Goal: Information Seeking & Learning: Compare options

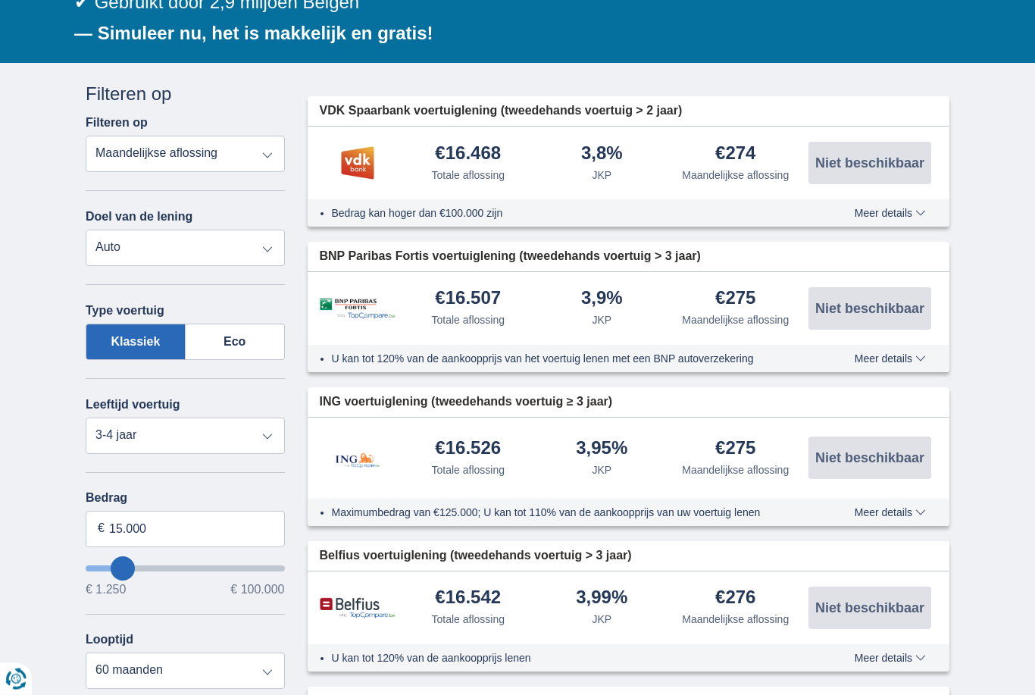
scroll to position [268, 0]
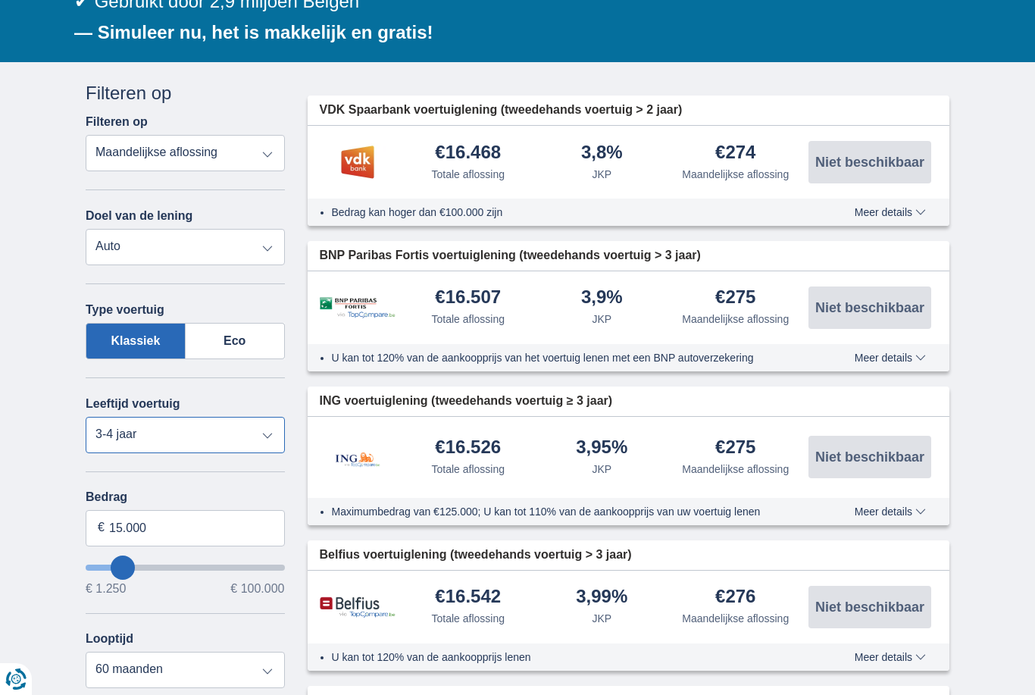
click at [129, 430] on select "Nieuw 0-1 jaar 1-2 jaar 2-3 jaar 3-4 jaar 4-5 jaar 5+ jaar" at bounding box center [185, 435] width 199 height 36
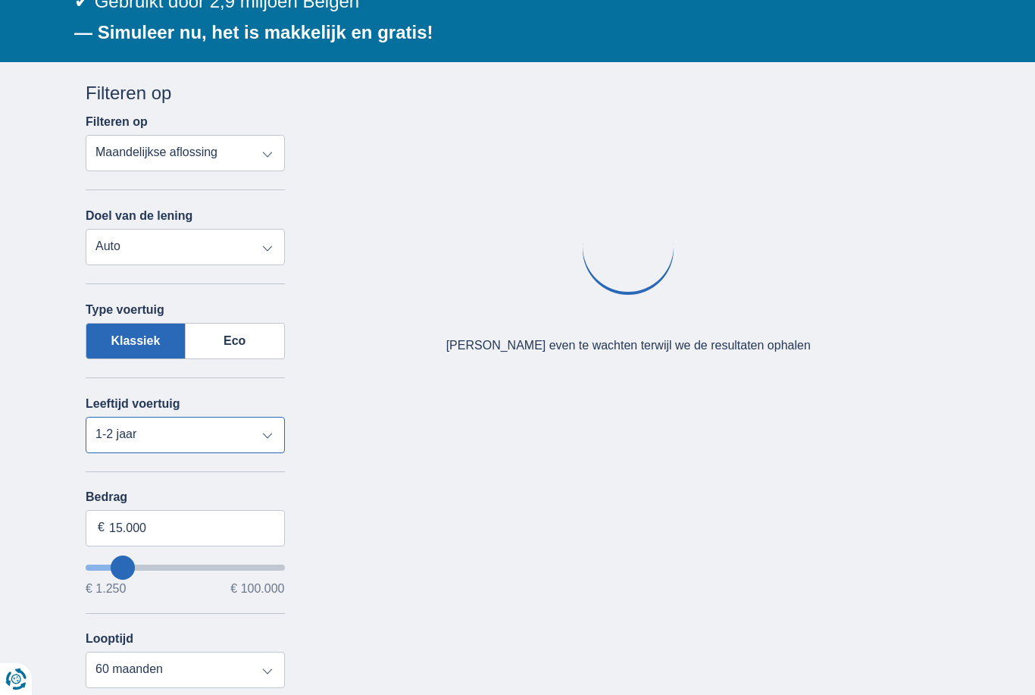
click at [107, 441] on select "Nieuw 0-1 jaar 1-2 jaar 2-3 jaar 3-4 jaar 4-5 jaar 5+ jaar" at bounding box center [185, 435] width 199 height 36
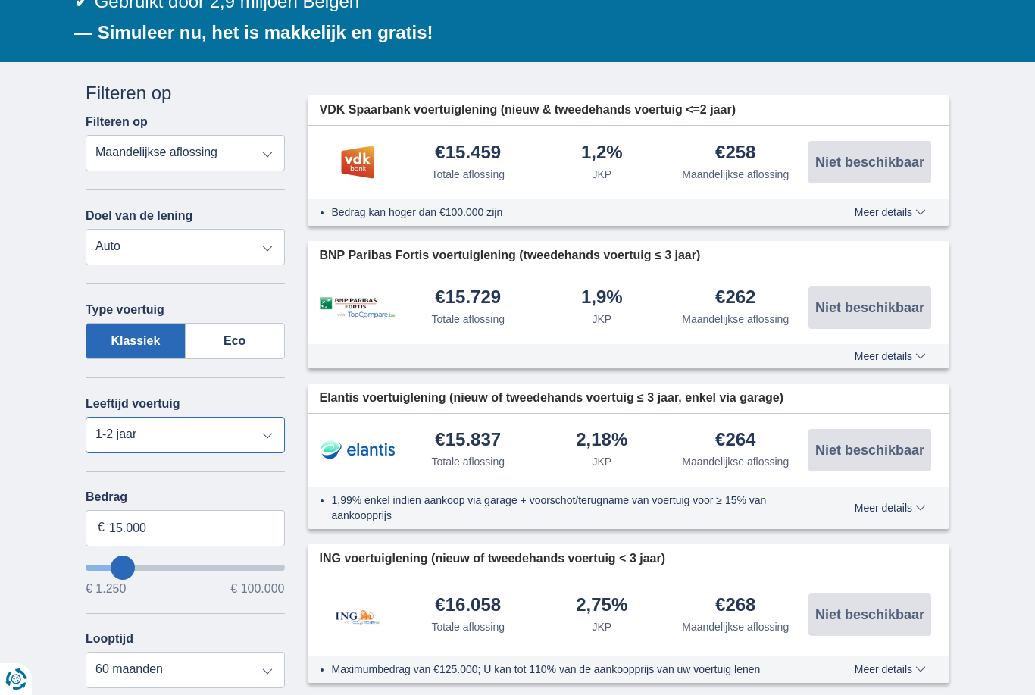
select select "5+"
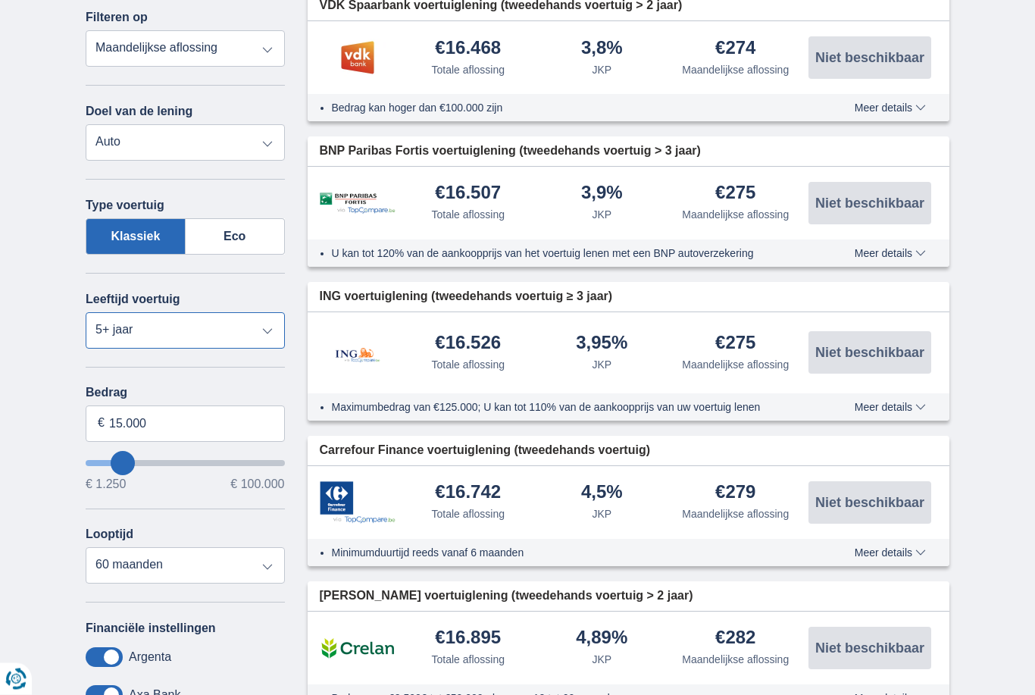
scroll to position [380, 0]
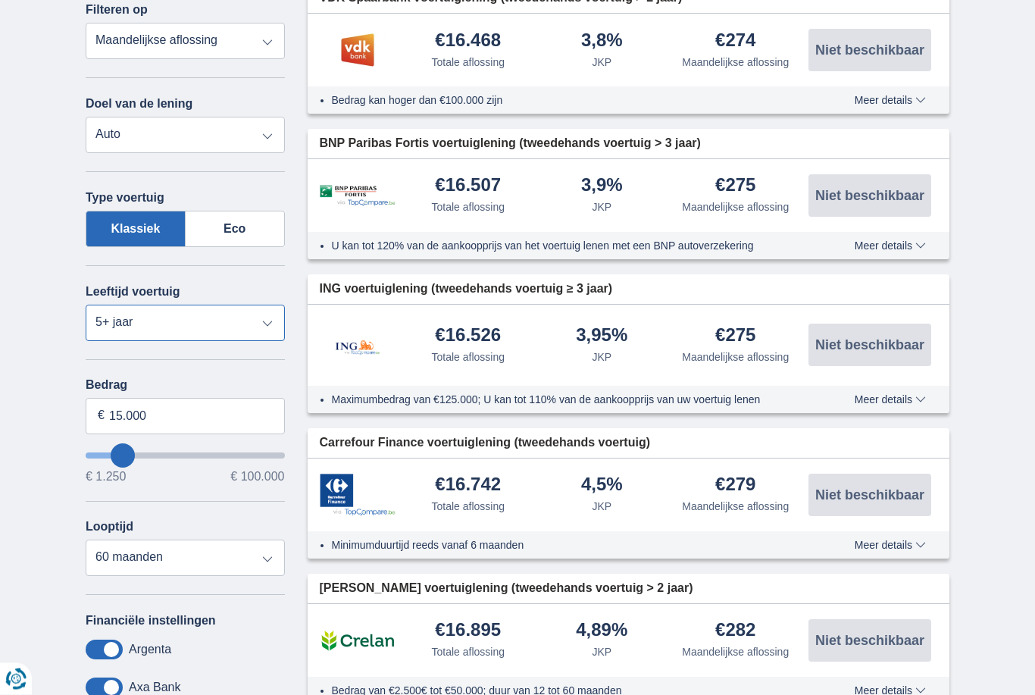
type input "17.250"
type input "17250"
select select "84"
type input "18.250"
type input "18250"
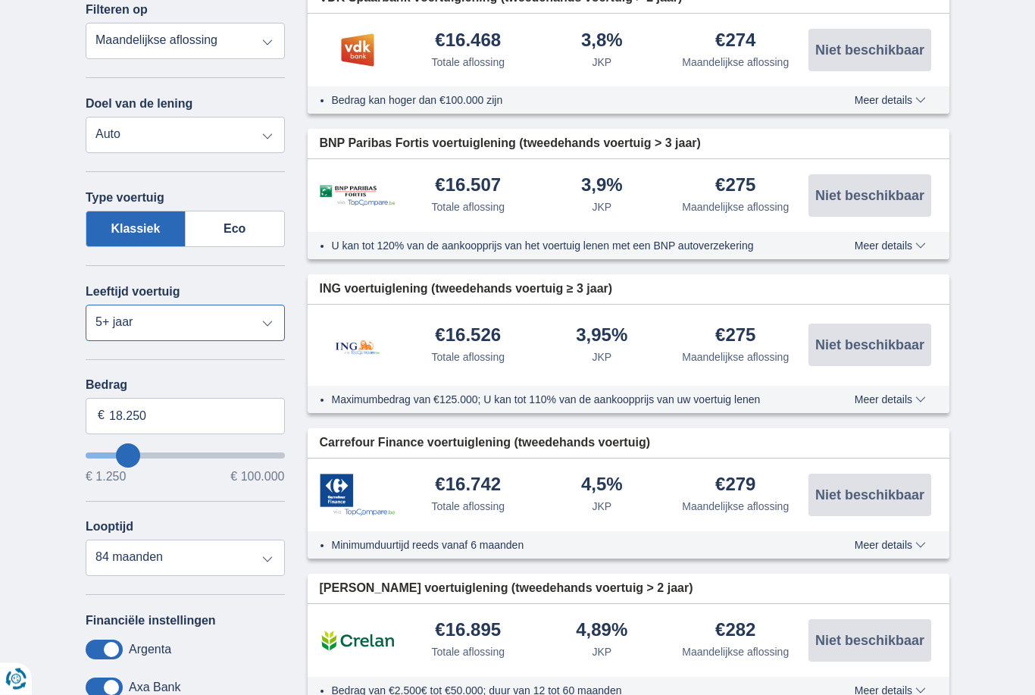
type input "19.250"
type input "19250"
type input "20.250"
type input "20250"
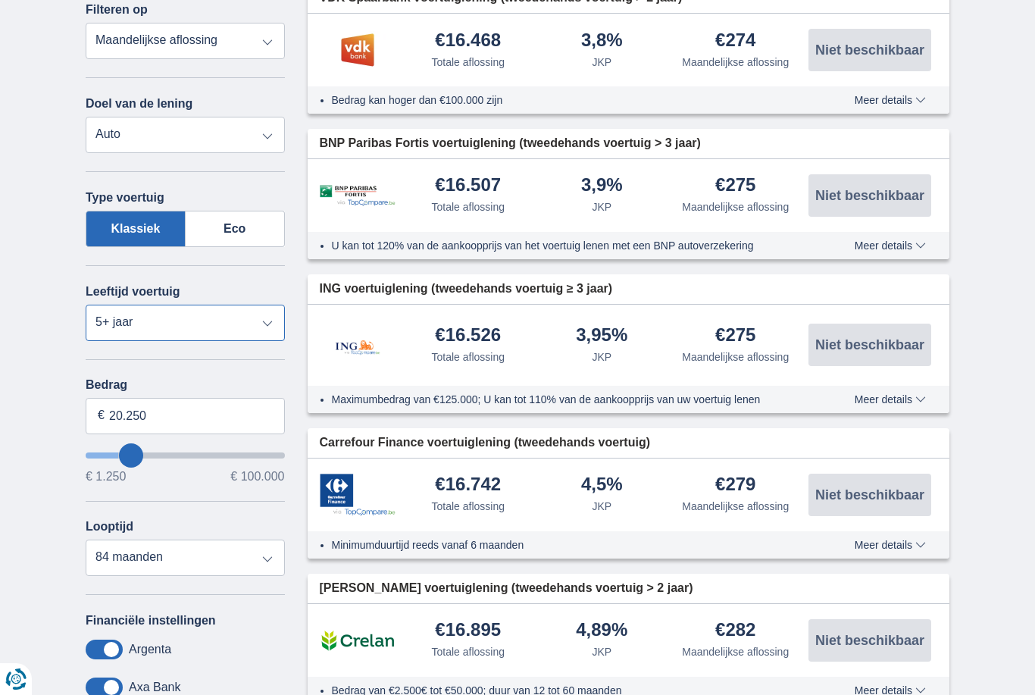
type input "21.250"
type input "21250"
type input "22.250"
type input "22250"
type input "23.250"
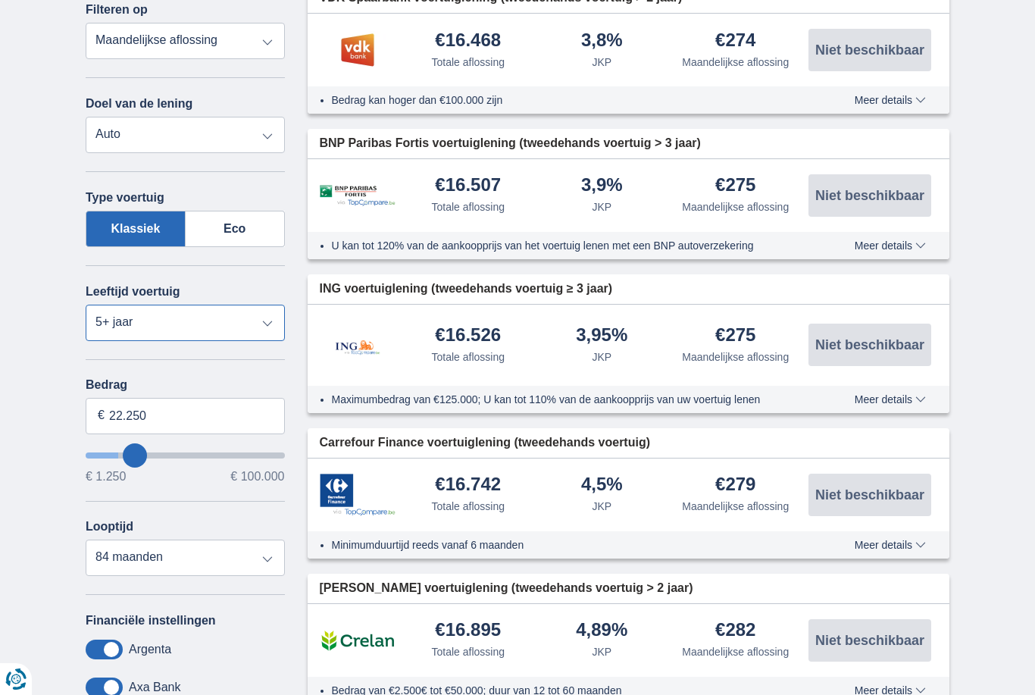
type input "23250"
select select "120"
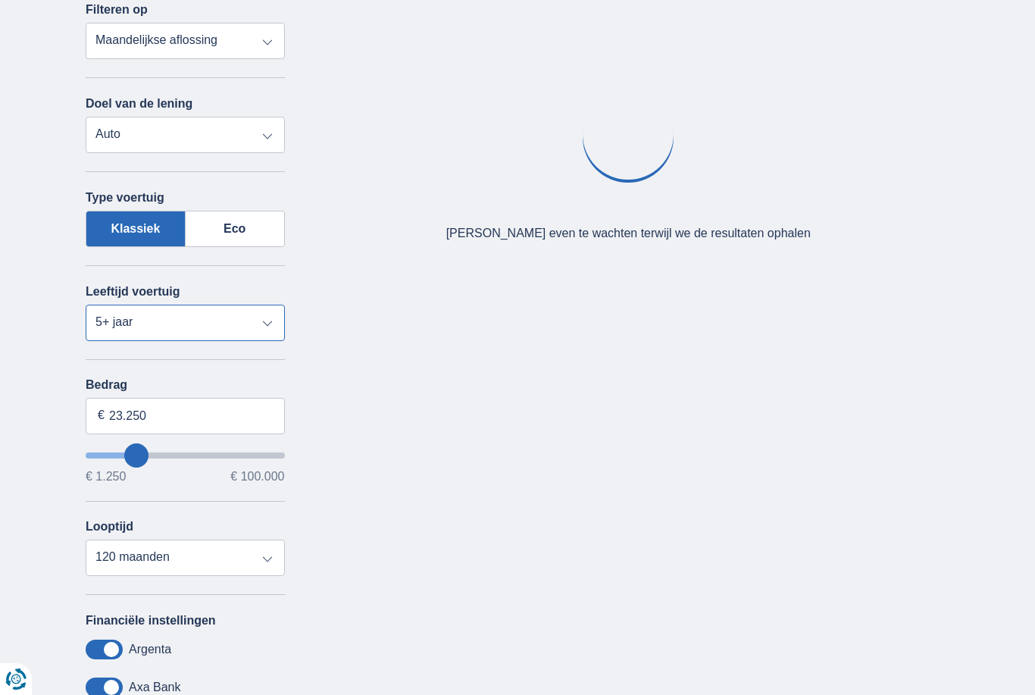
type input "22.250"
type input "22250"
type input "21.250"
type input "21250"
type input "20.250"
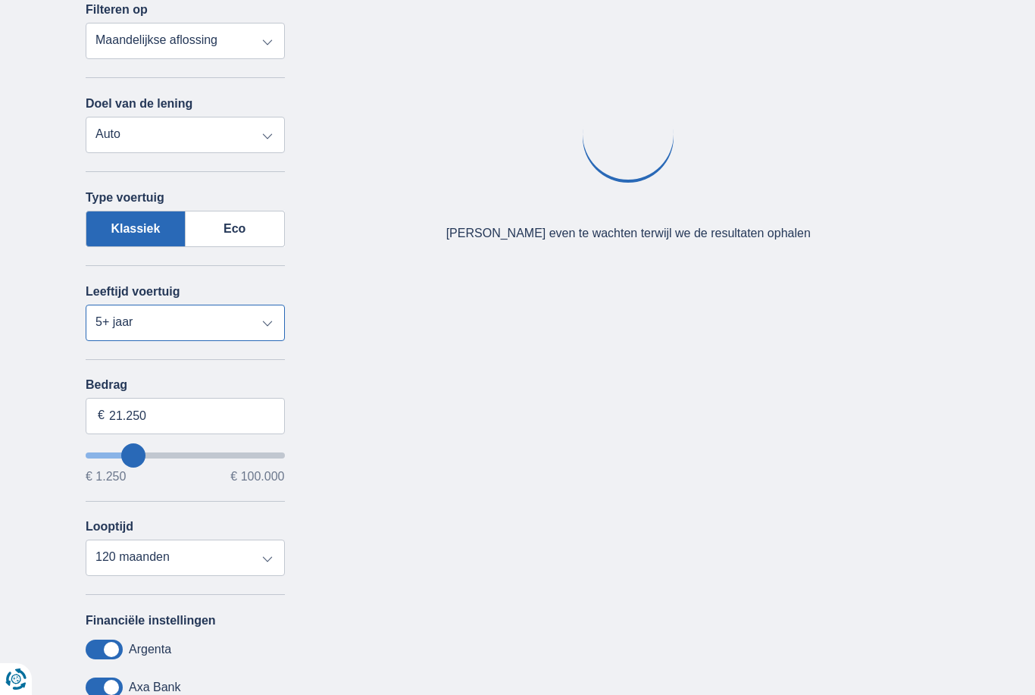
type input "20250"
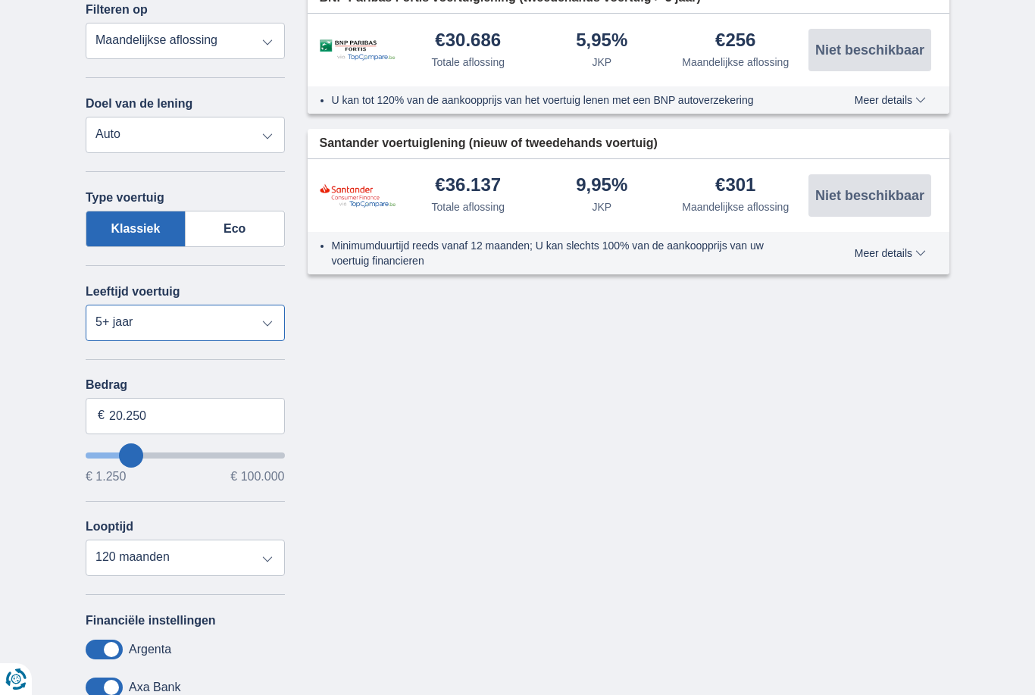
type input "19.250"
type input "19250"
select select "84"
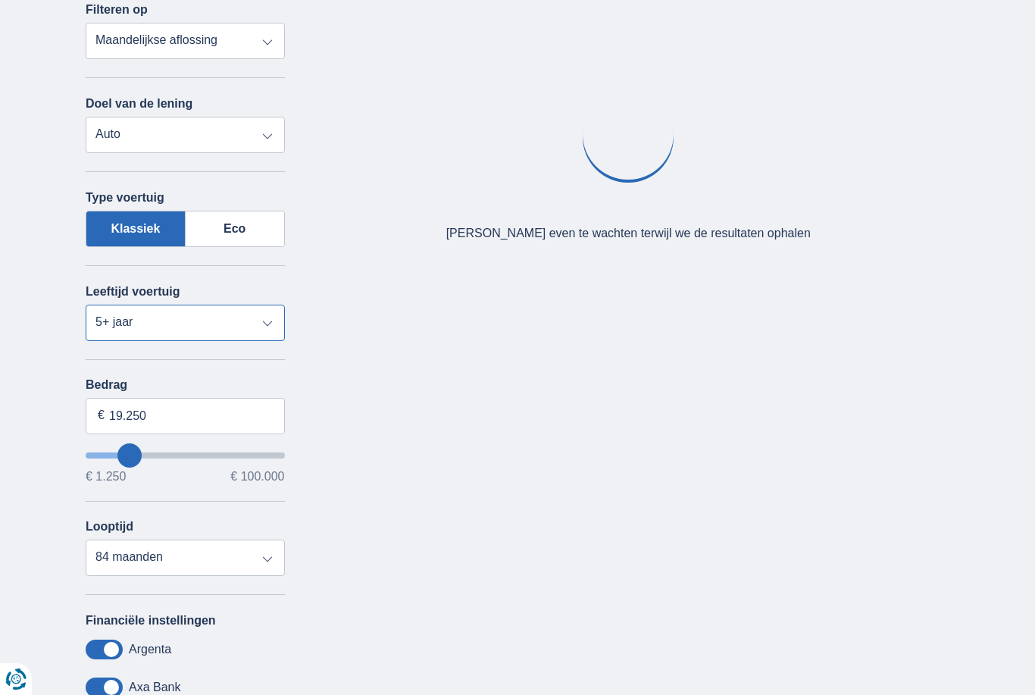
type input "18.250"
type input "18250"
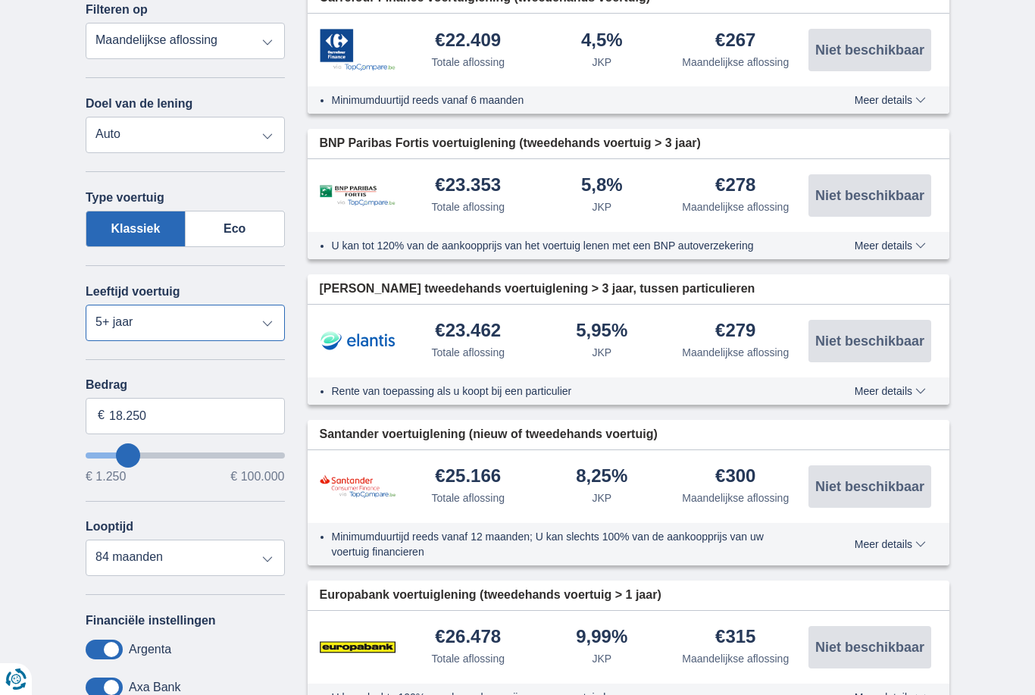
type input "17.250"
type input "17250"
type input "16.250"
type input "16250"
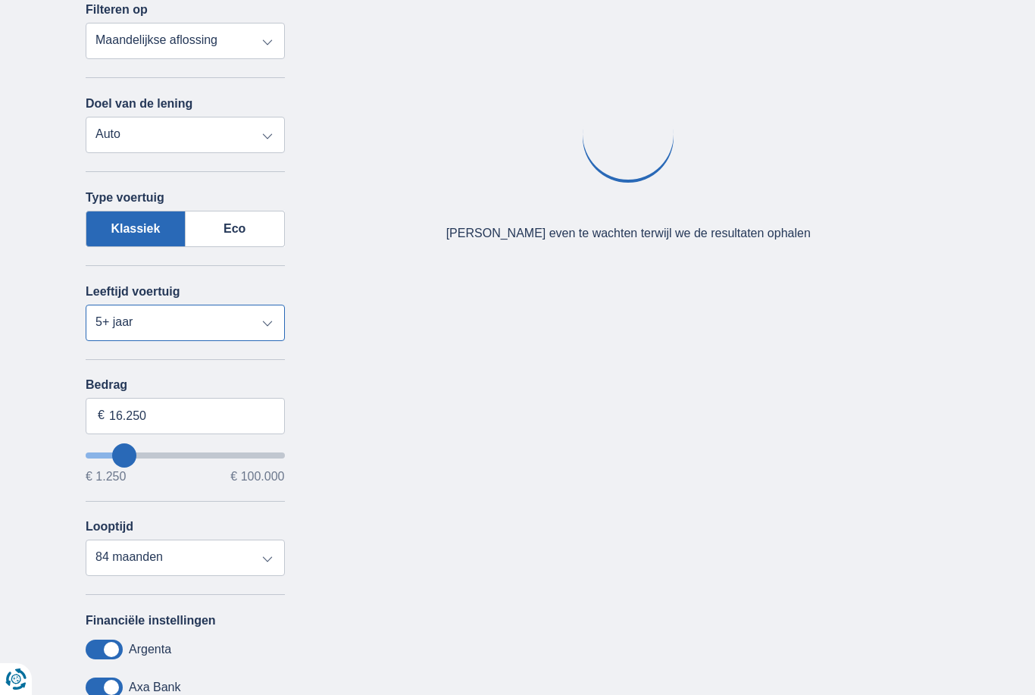
type input "17.250"
type input "17250"
type input "18.250"
type input "17250"
type input "17.250"
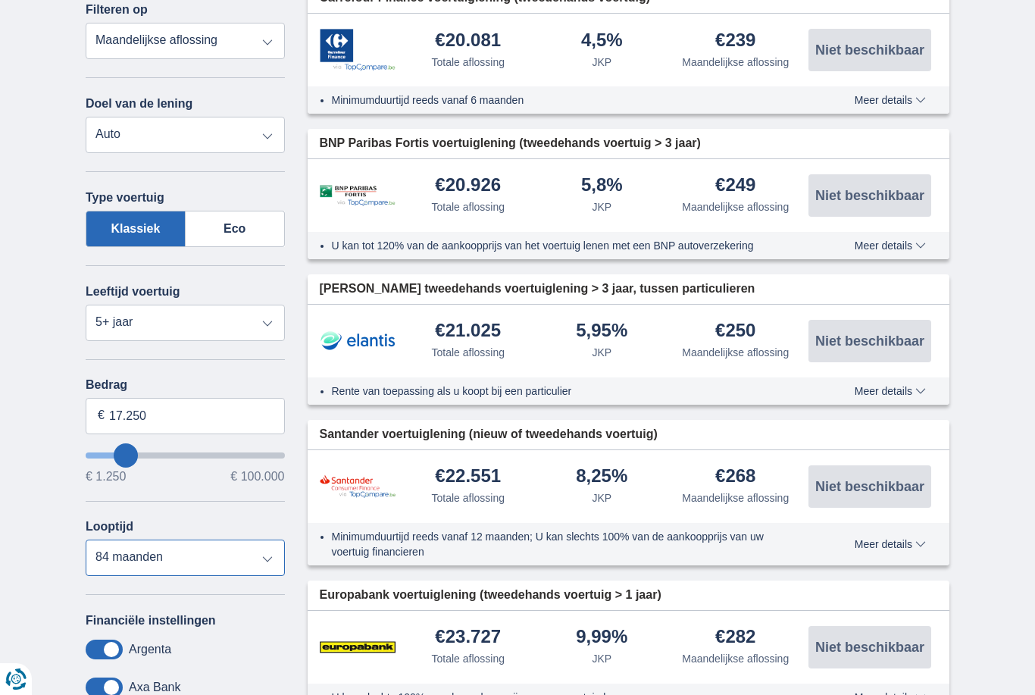
click at [250, 571] on select "12 maanden 18 maanden 24 maanden 30 maanden 36 maanden 42 maanden 48 maanden 60…" at bounding box center [185, 558] width 199 height 36
select select "48"
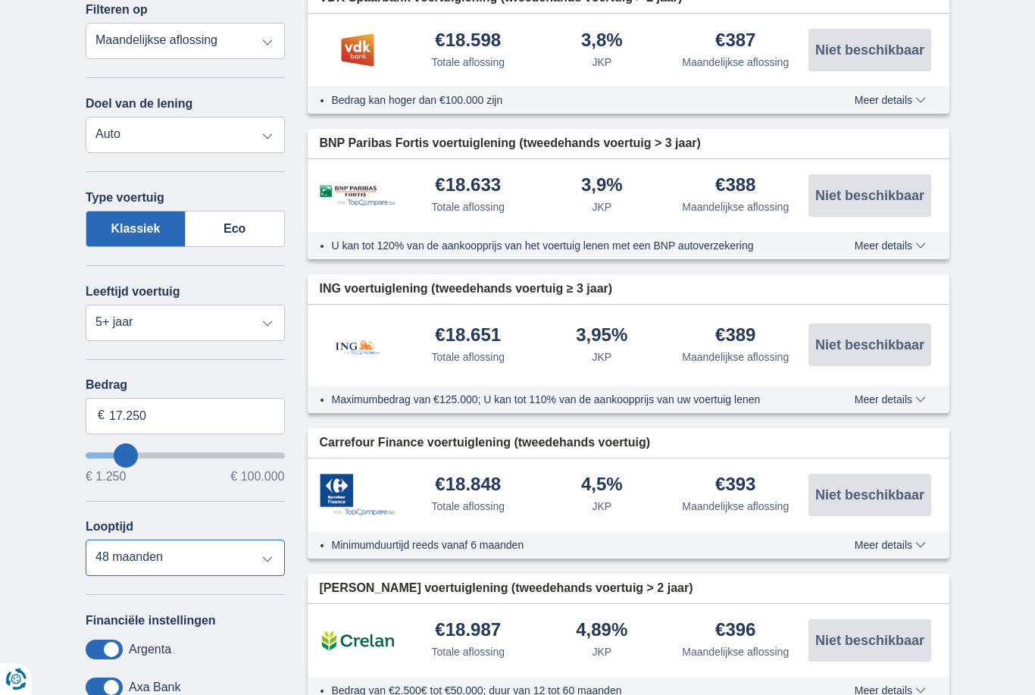
type input "25.250"
type input "25250"
type input "26.250"
type input "26250"
select select "120"
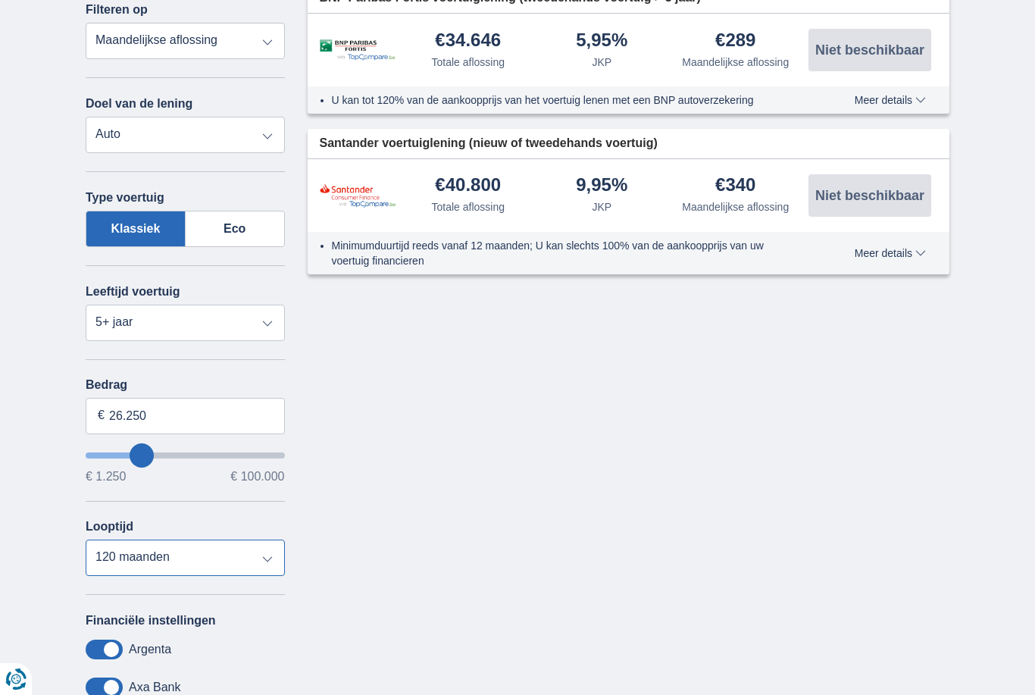
type input "25.250"
type input "25250"
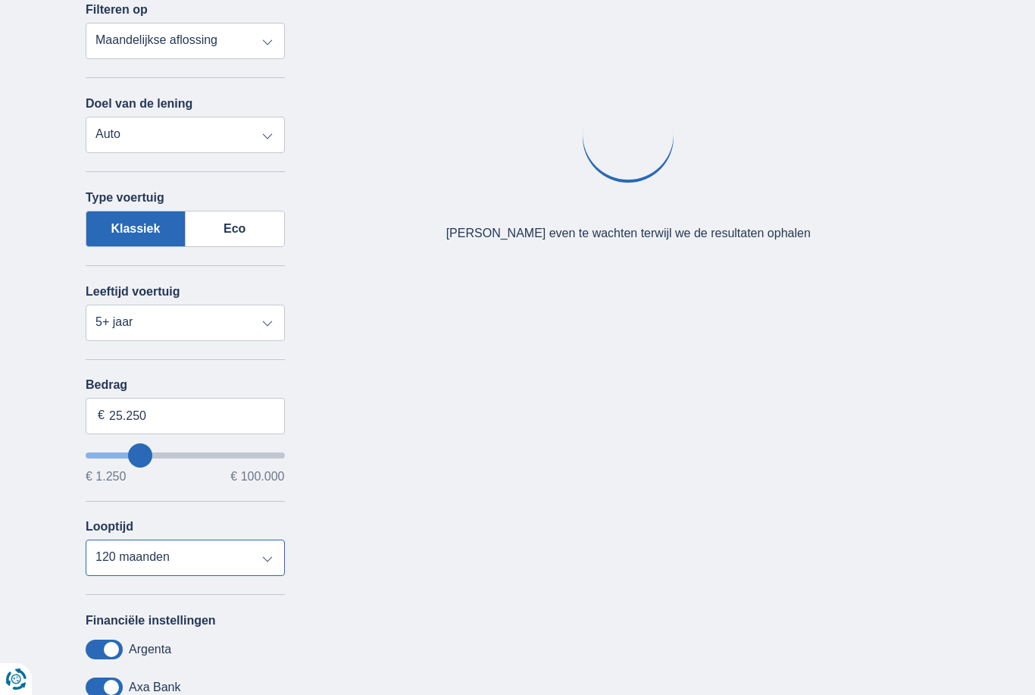
type input "24.250"
type input "24250"
type input "23.250"
type input "23250"
type input "22.250"
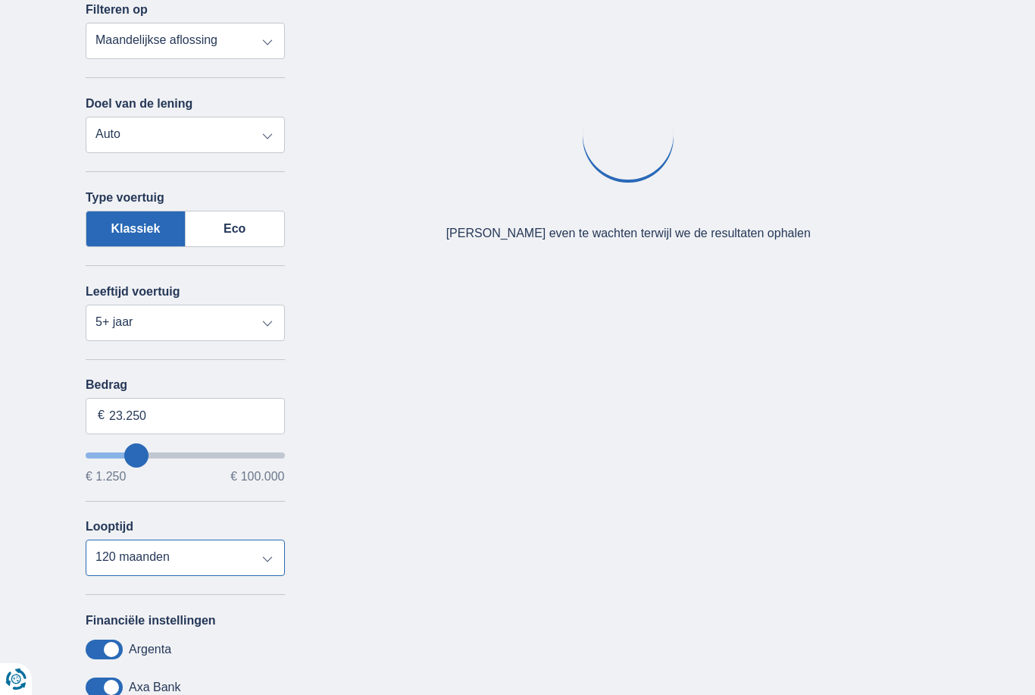
type input "22250"
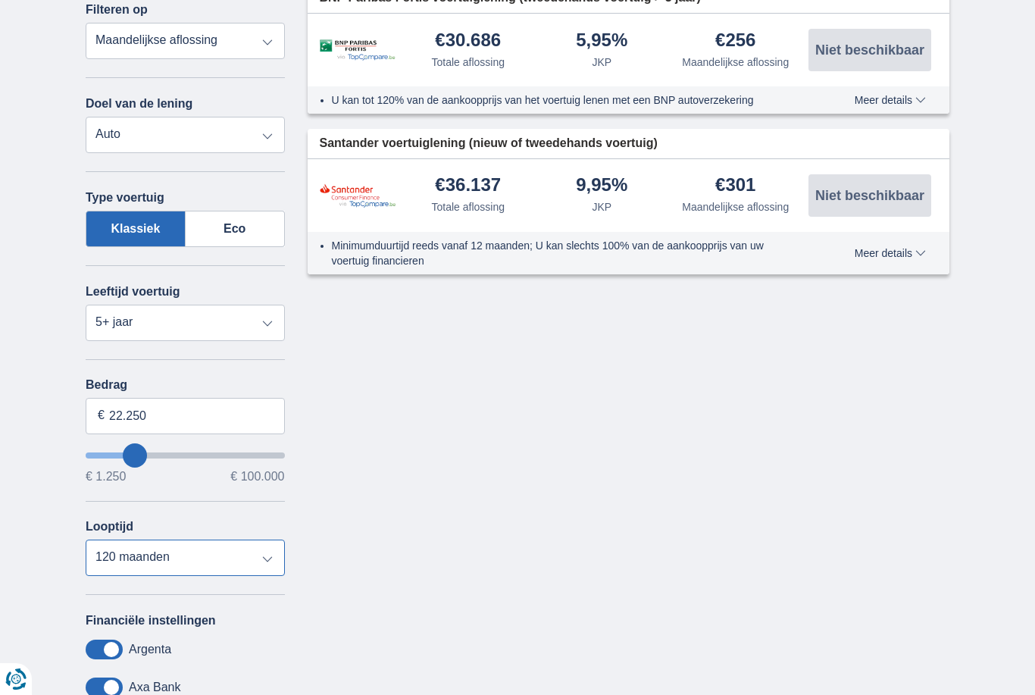
type input "21.250"
type input "21250"
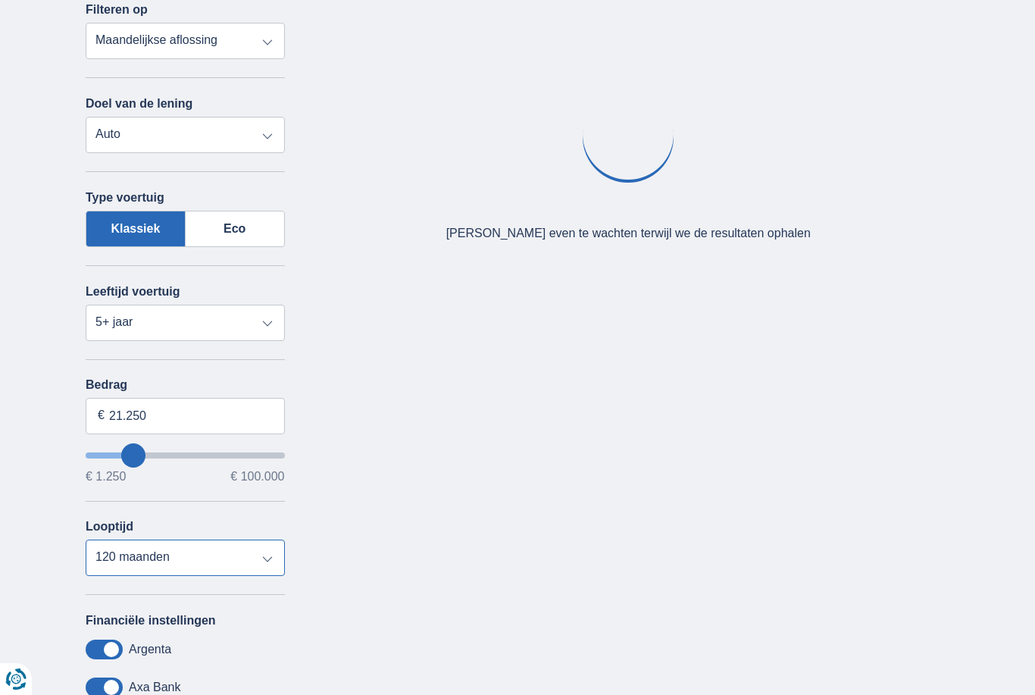
type input "20.250"
type input "20250"
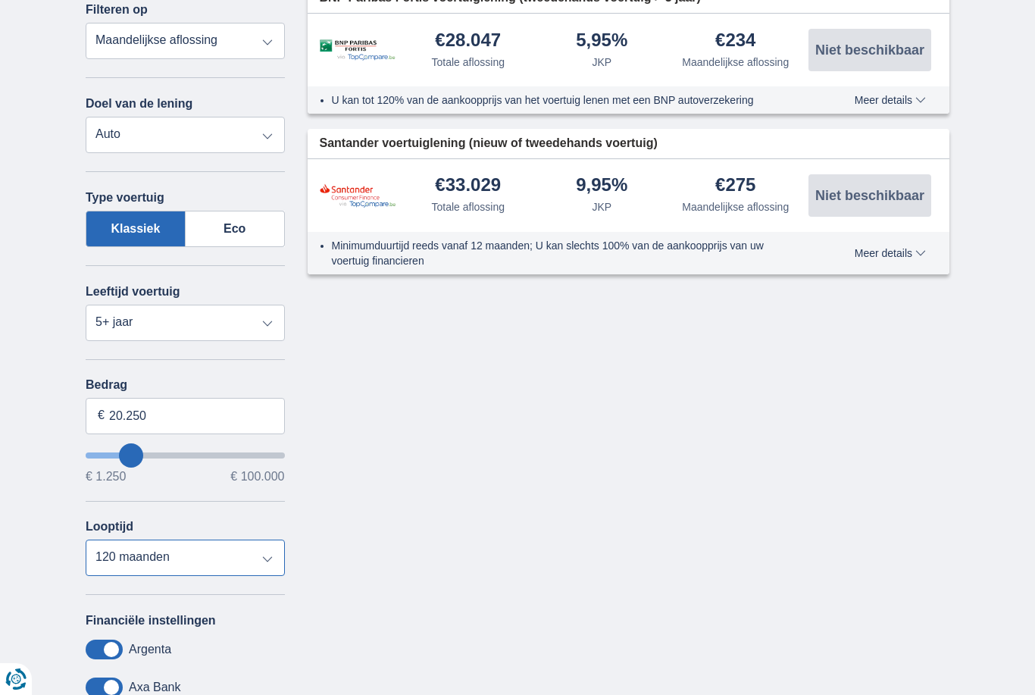
type input "19.250"
type input "19250"
select select "84"
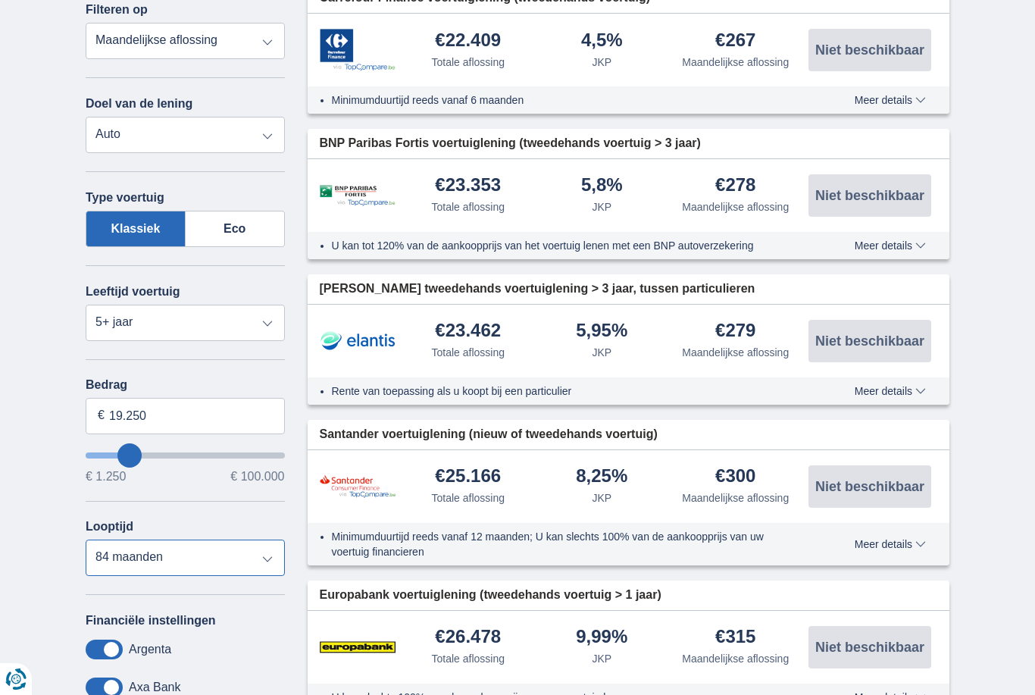
type input "18.250"
type input "18250"
type input "17.250"
type input "17250"
type input "18.250"
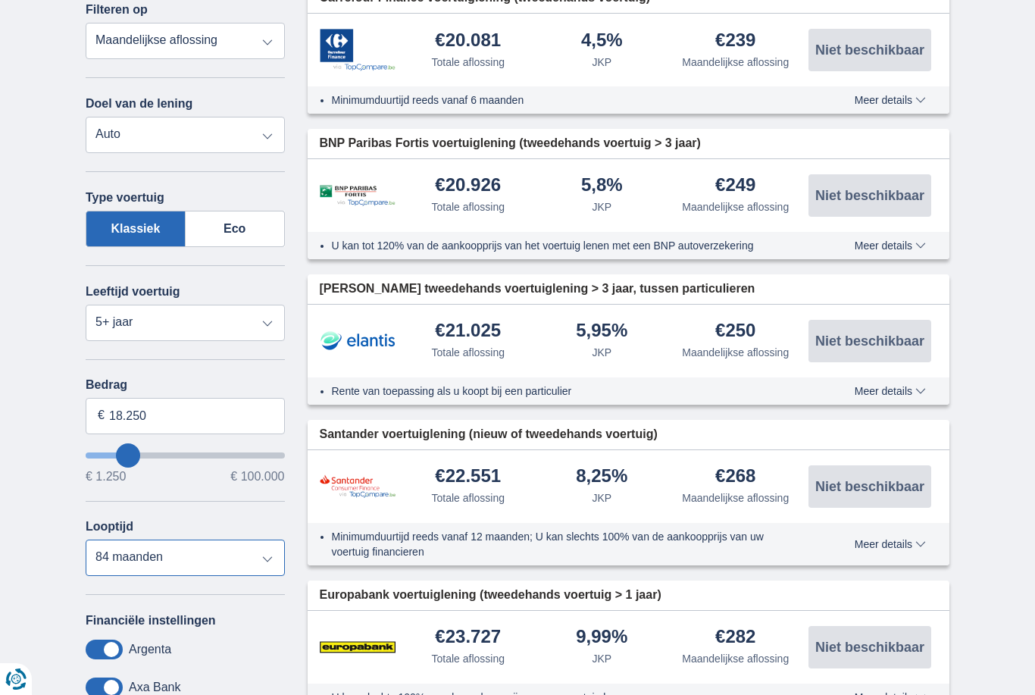
type input "18250"
click at [219, 576] on select "12 maanden 18 maanden 24 maanden 30 maanden 36 maanden 42 maanden 48 maanden 60…" at bounding box center [185, 558] width 199 height 36
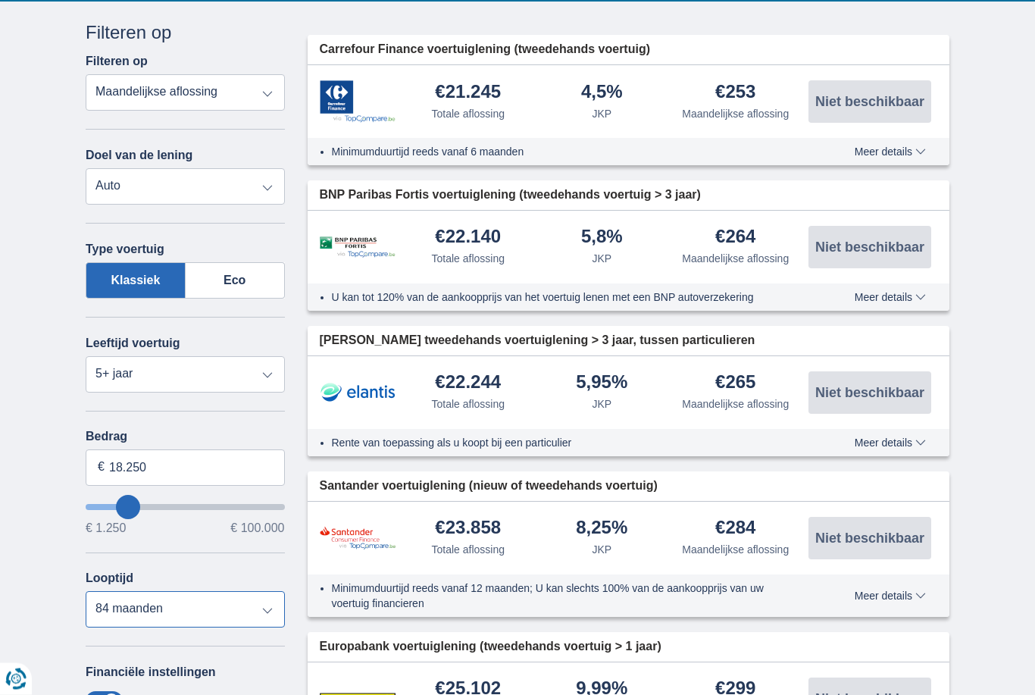
scroll to position [329, 0]
click at [208, 628] on select "12 maanden 18 maanden 24 maanden 30 maanden 36 maanden 42 maanden 48 maanden 60…" at bounding box center [185, 609] width 199 height 36
select select "60"
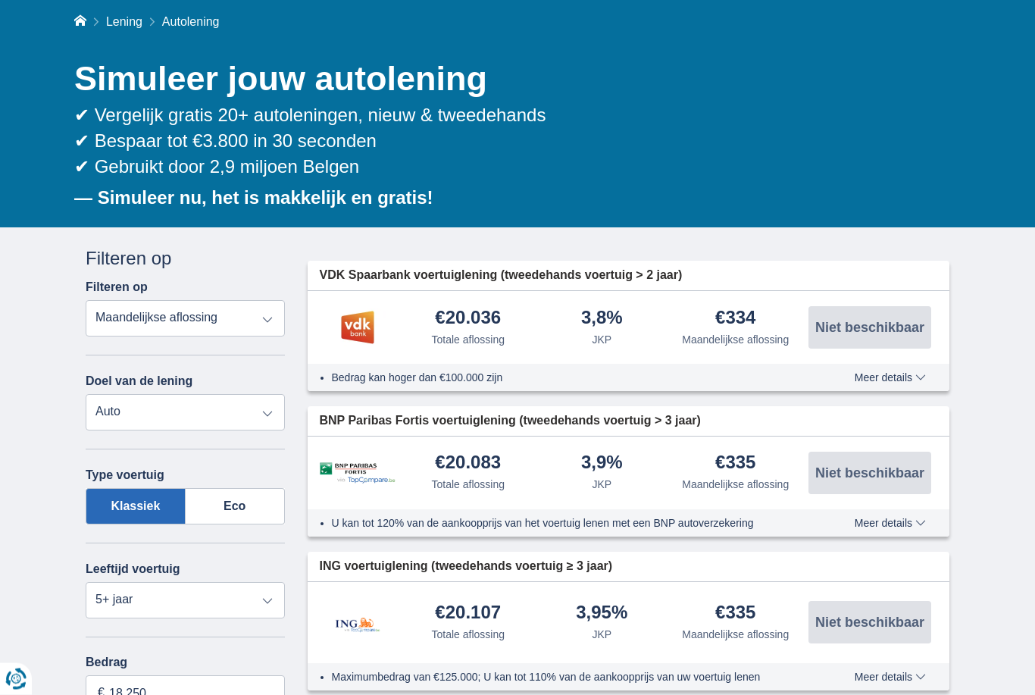
scroll to position [104, 0]
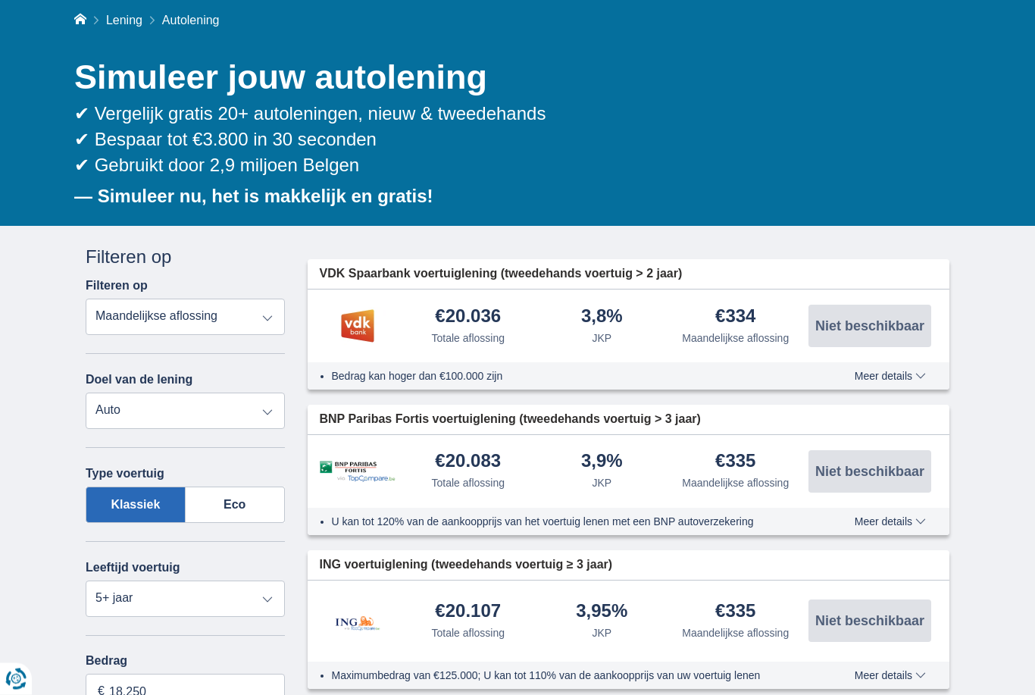
click at [640, 471] on div "3,9% JKP" at bounding box center [602, 471] width 134 height 39
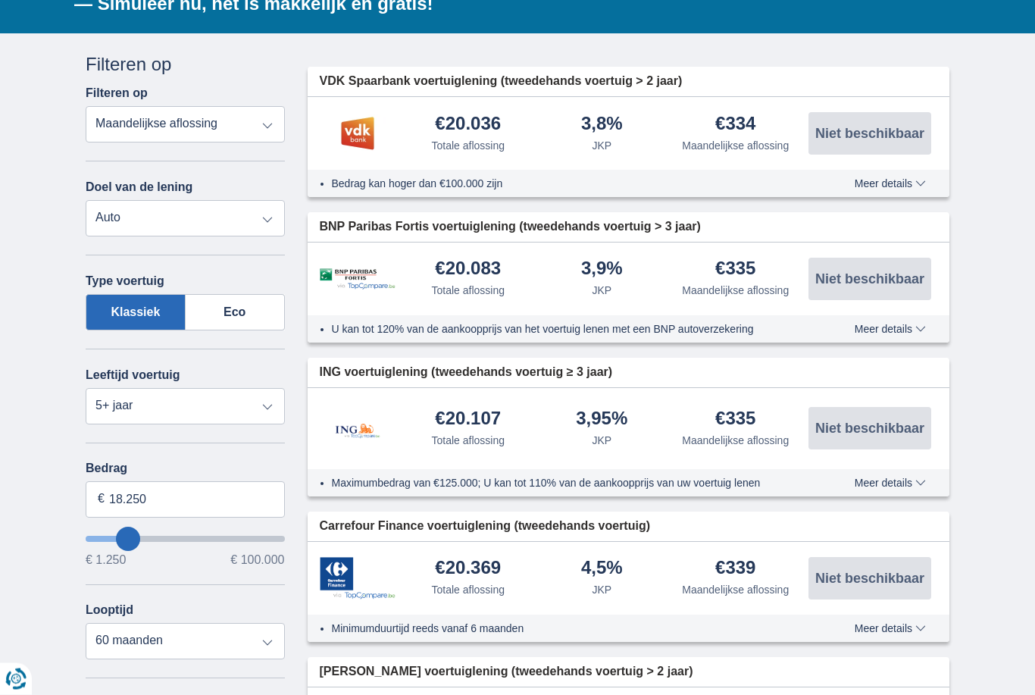
scroll to position [361, 0]
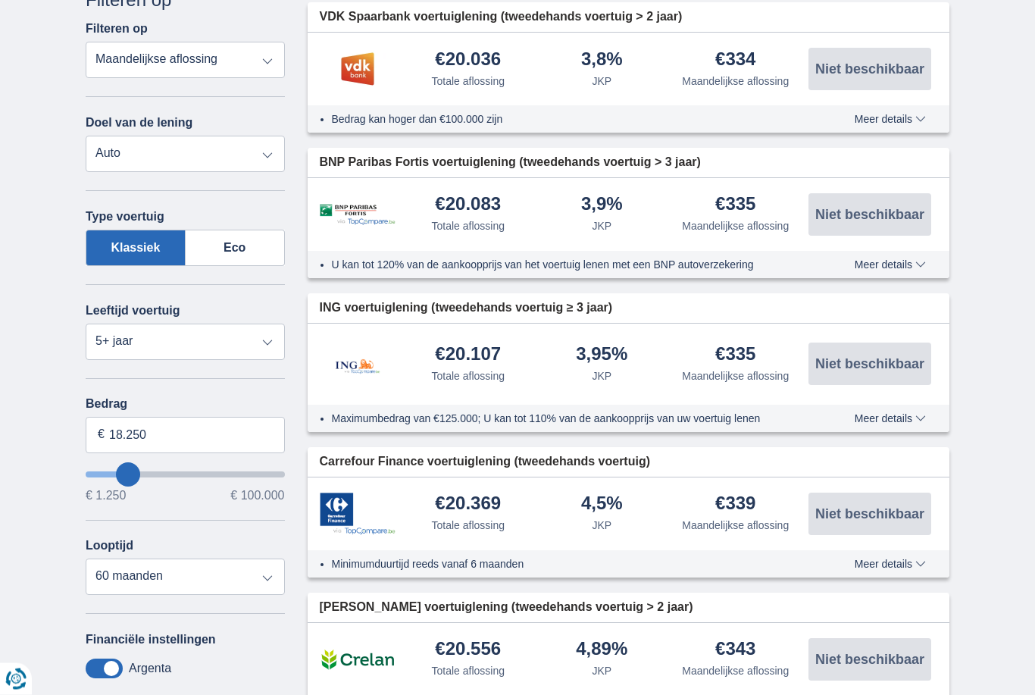
click at [355, 503] on img at bounding box center [358, 514] width 76 height 42
click at [368, 528] on img at bounding box center [358, 514] width 76 height 42
click at [355, 507] on img at bounding box center [358, 514] width 76 height 42
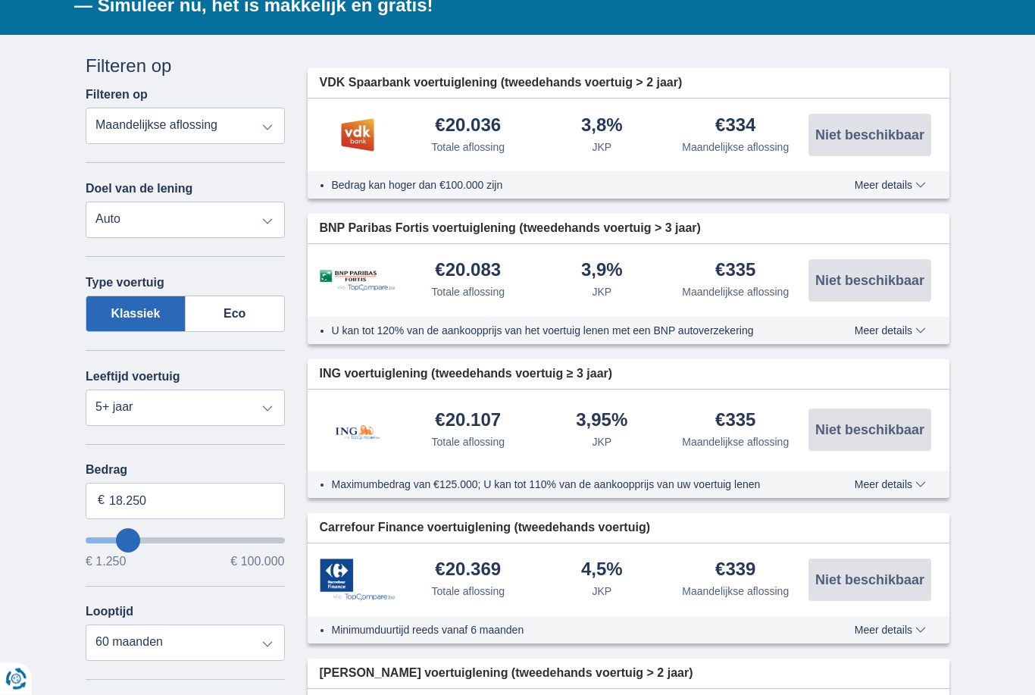
scroll to position [0, 0]
